Goal: Task Accomplishment & Management: Manage account settings

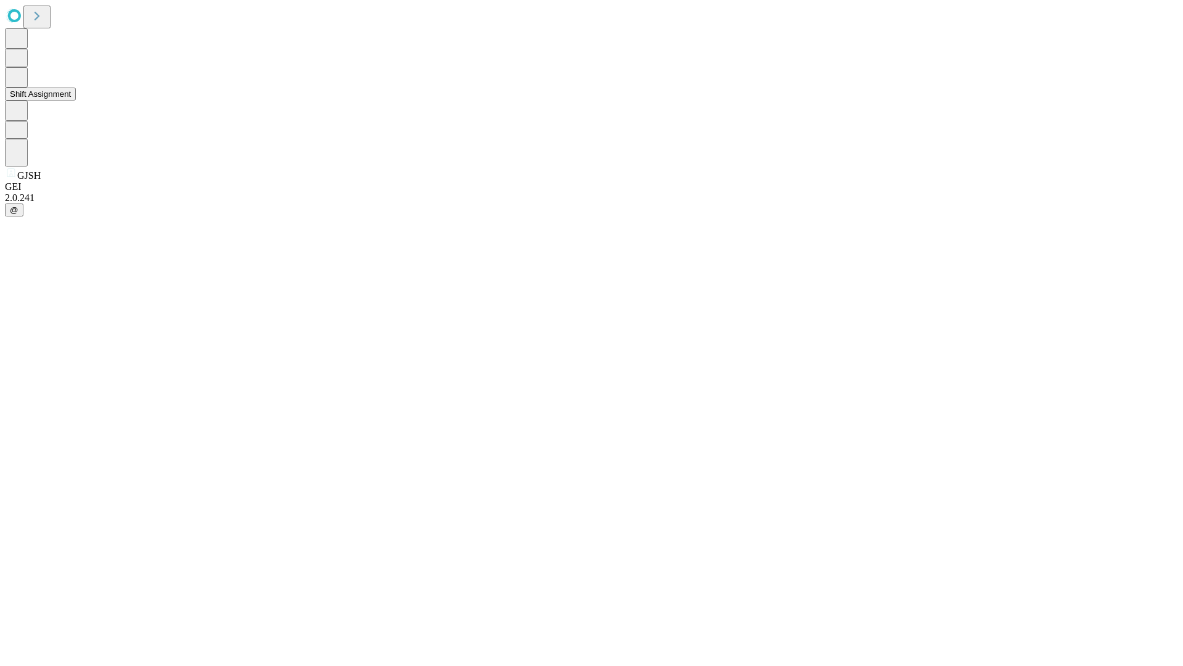
click at [76, 100] on button "Shift Assignment" at bounding box center [40, 94] width 71 height 13
